Goal: Navigation & Orientation: Find specific page/section

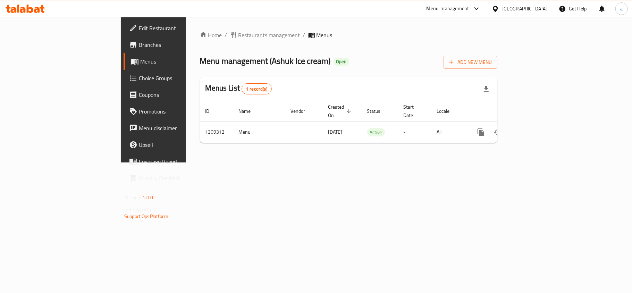
click at [536, 11] on div "[GEOGRAPHIC_DATA]" at bounding box center [525, 9] width 46 height 8
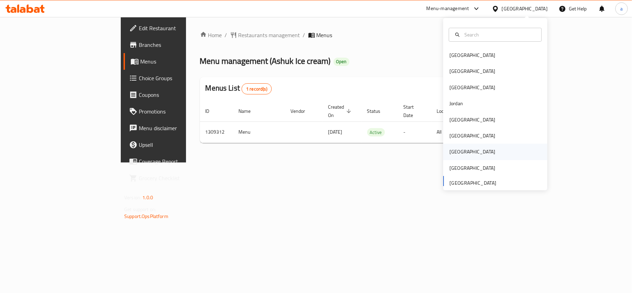
click at [454, 149] on div "[GEOGRAPHIC_DATA]" at bounding box center [473, 152] width 46 height 8
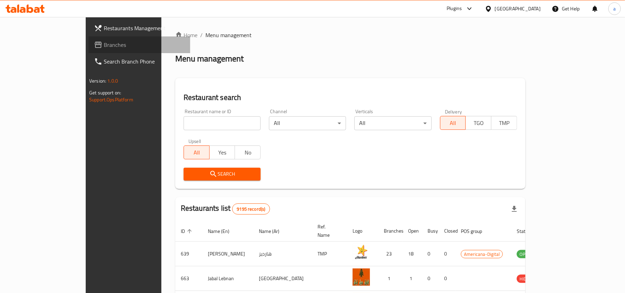
click at [104, 46] on span "Branches" at bounding box center [144, 45] width 81 height 8
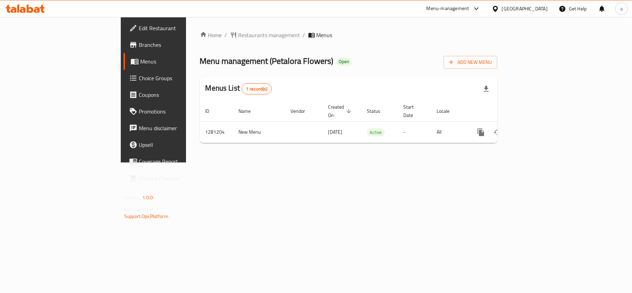
click at [498, 8] on icon at bounding box center [495, 9] width 5 height 6
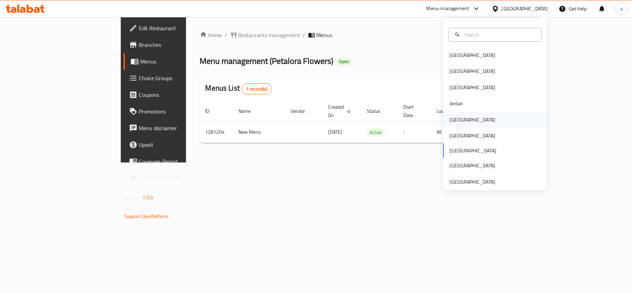
click at [452, 120] on div "[GEOGRAPHIC_DATA]" at bounding box center [473, 120] width 46 height 8
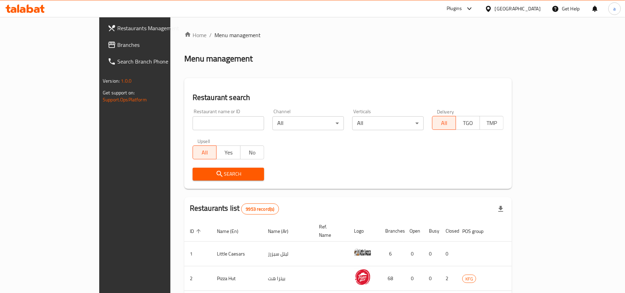
click at [117, 47] on span "Branches" at bounding box center [157, 45] width 81 height 8
